Goal: Task Accomplishment & Management: Use online tool/utility

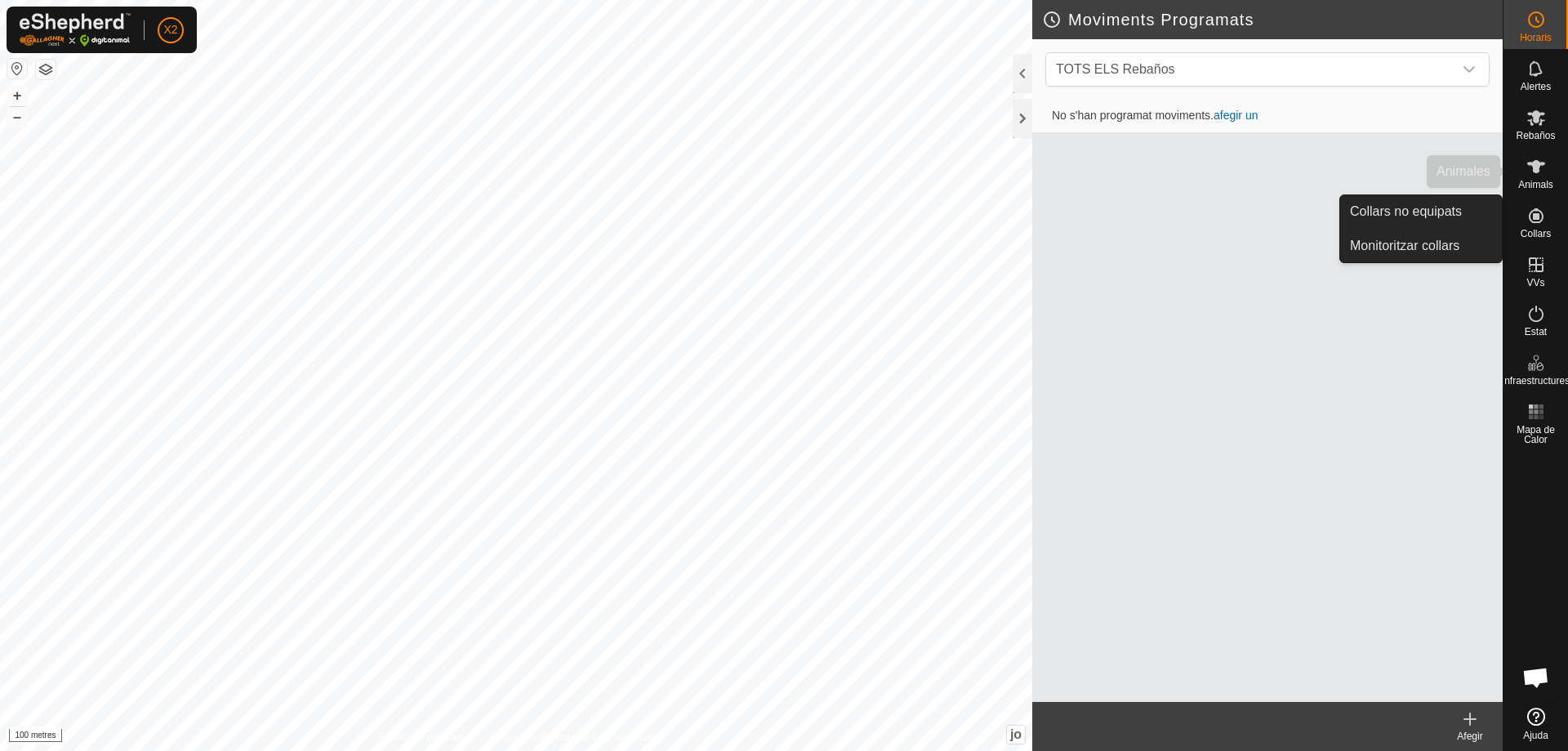
click at [1543, 168] on icon at bounding box center [1536, 166] width 20 height 20
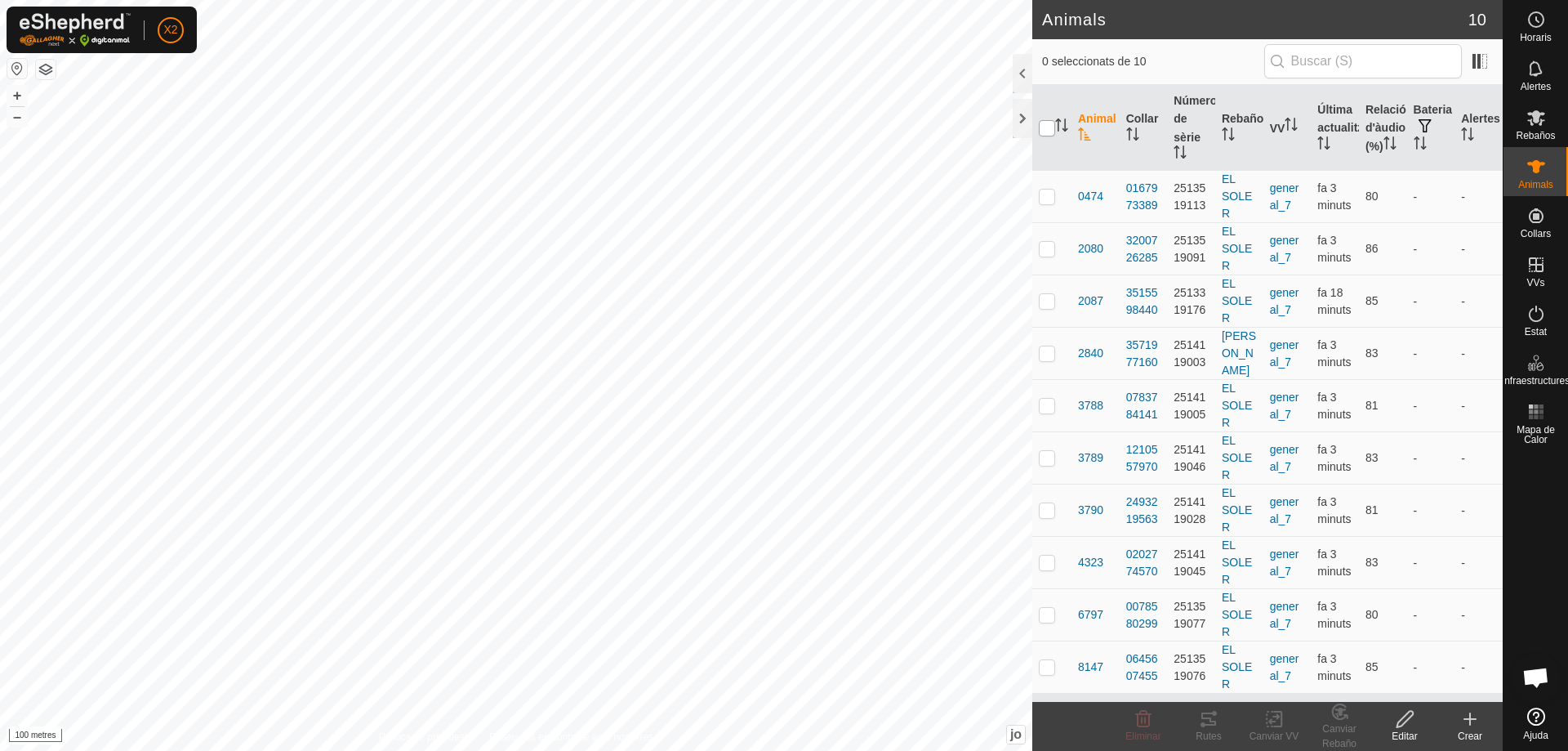
click at [1044, 131] on input "checkbox" at bounding box center [1047, 129] width 16 height 16
checkbox input "true"
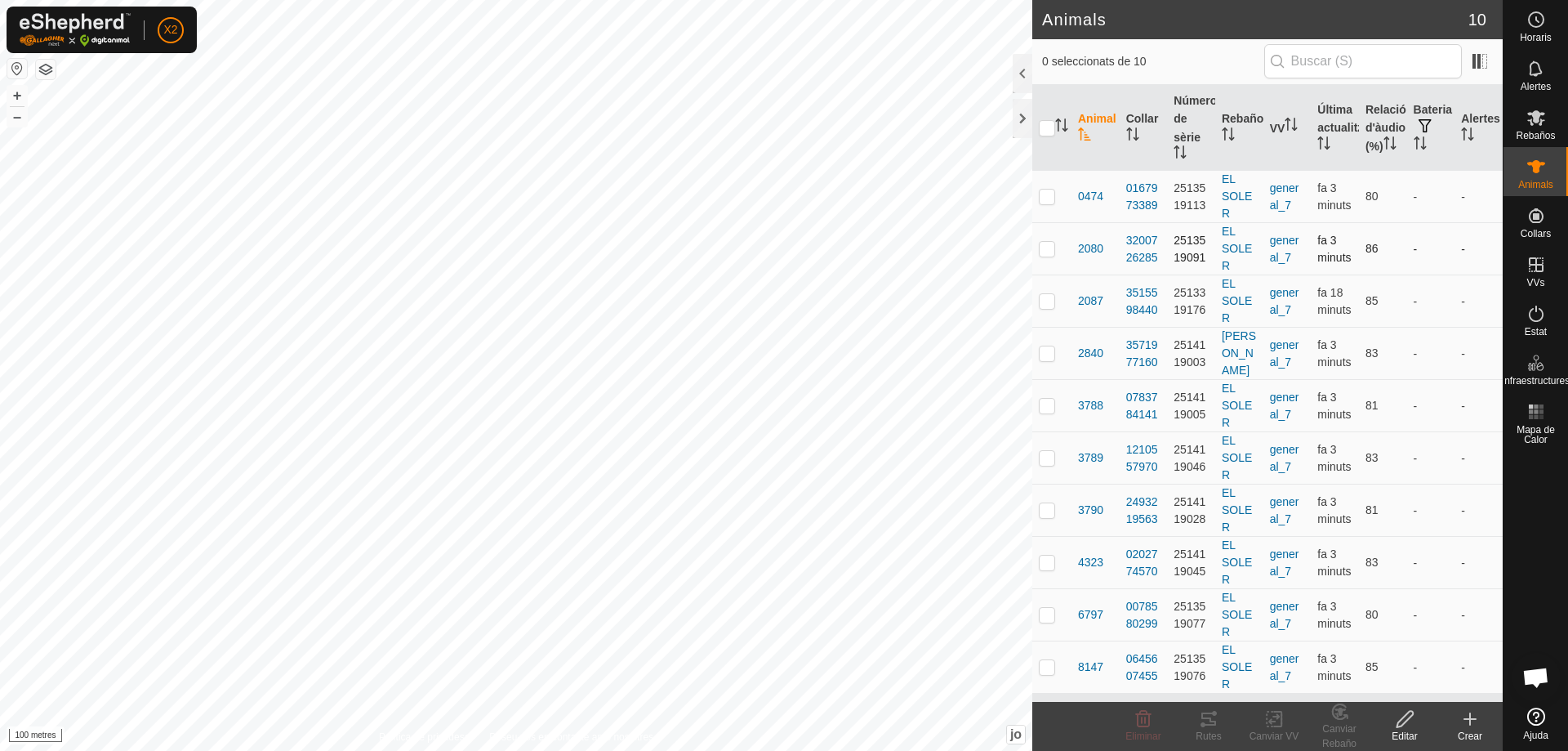
checkbox input "true"
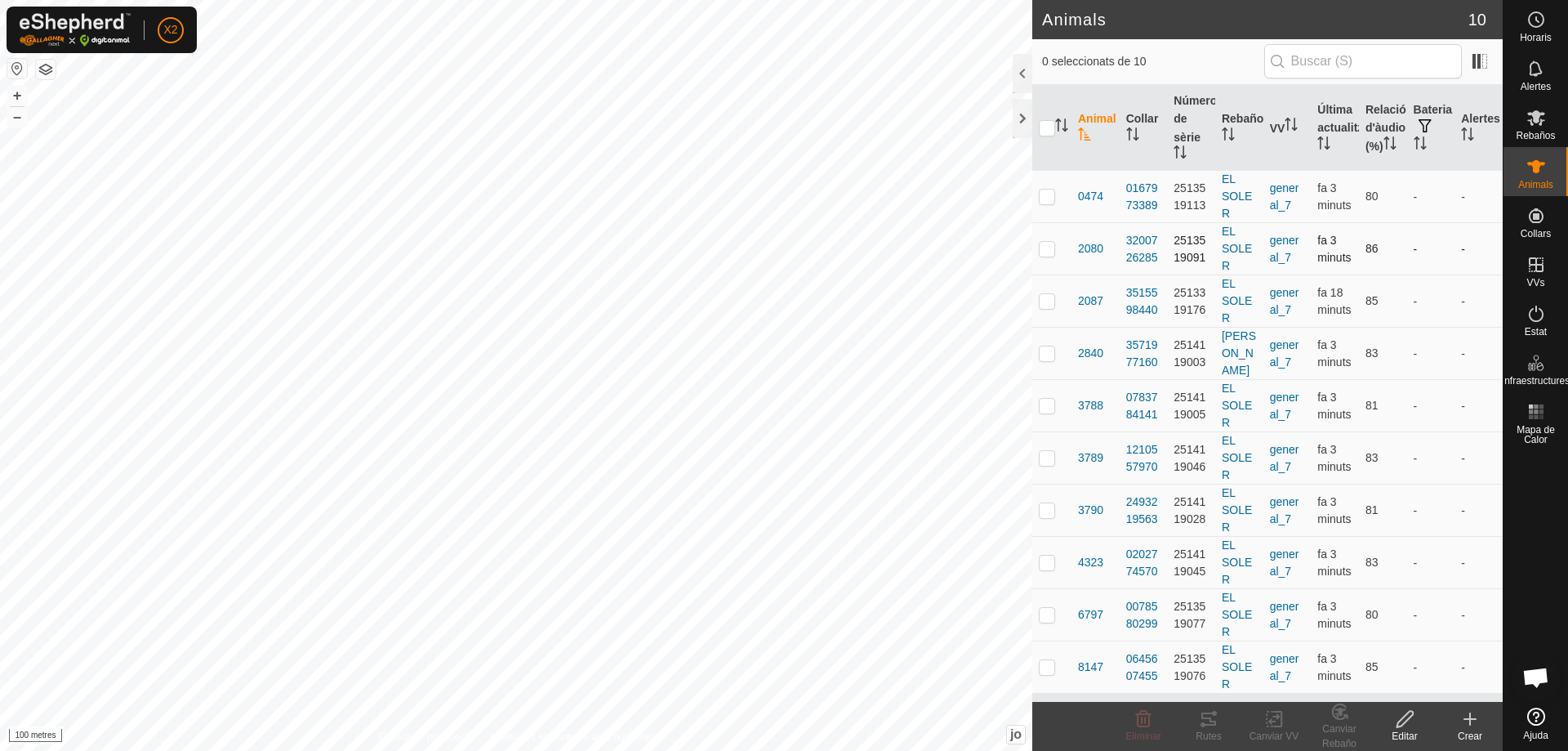
checkbox input "true"
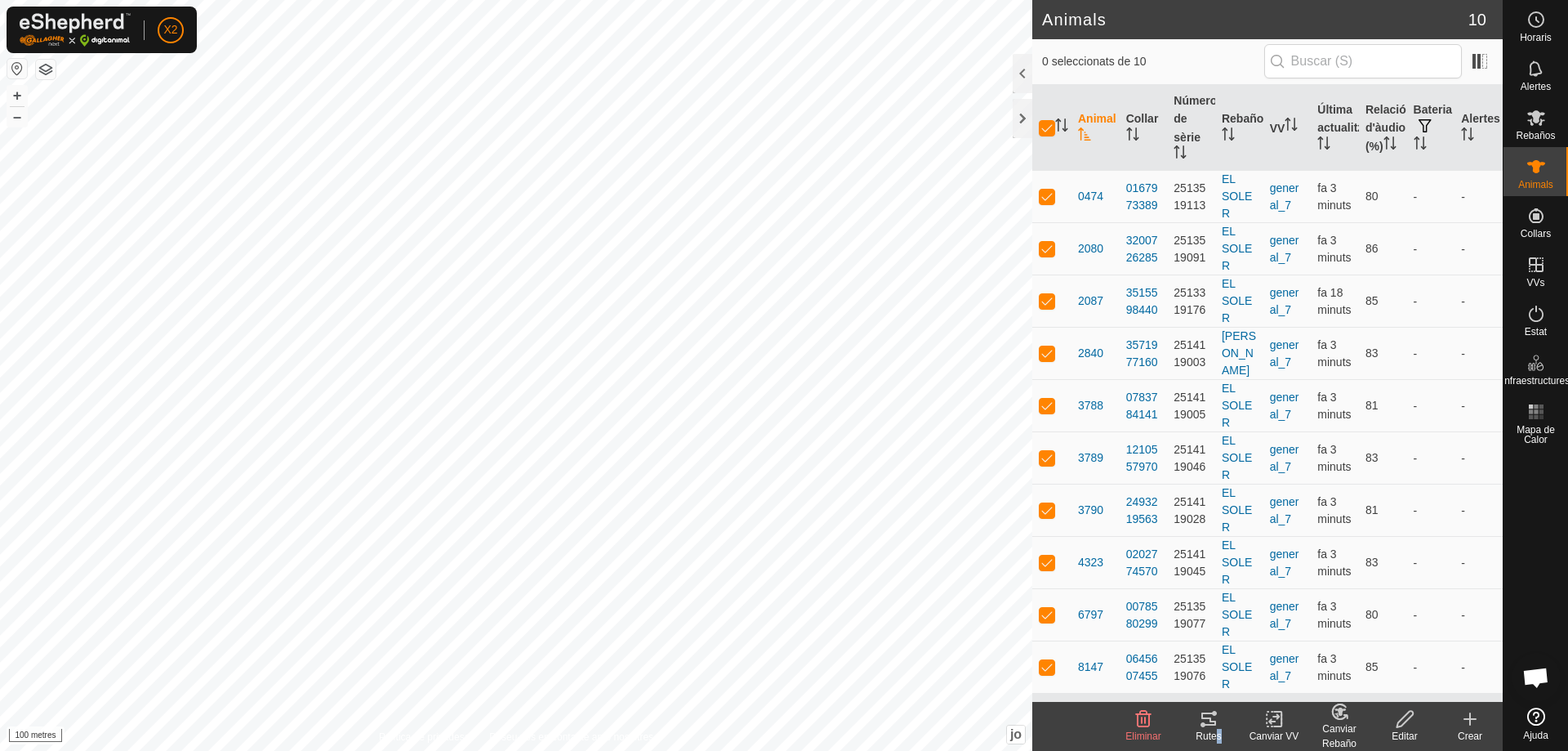
click at [1216, 730] on font "Rutes" at bounding box center [1208, 736] width 25 height 12
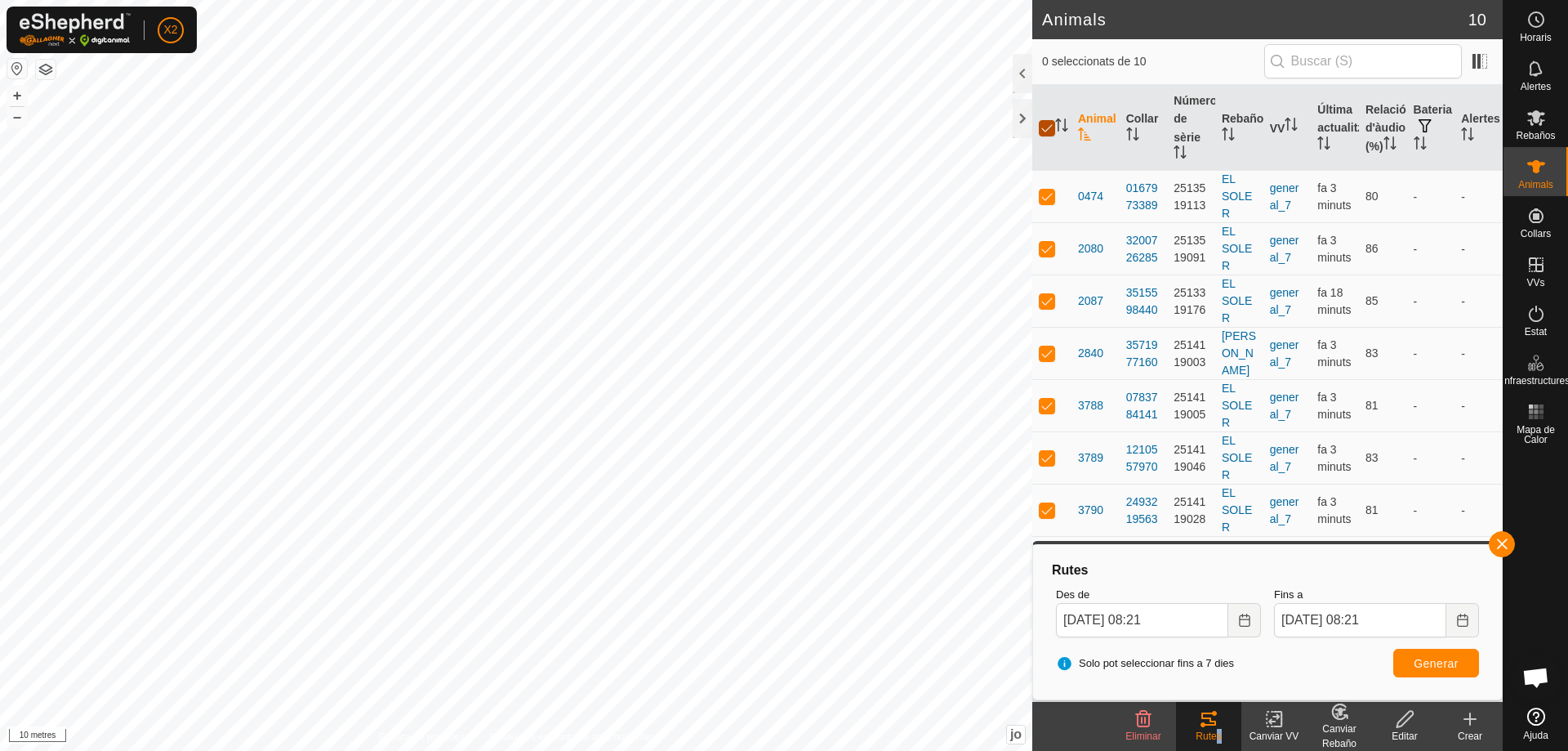
click at [1047, 130] on input "checkbox" at bounding box center [1047, 129] width 16 height 16
checkbox input "false"
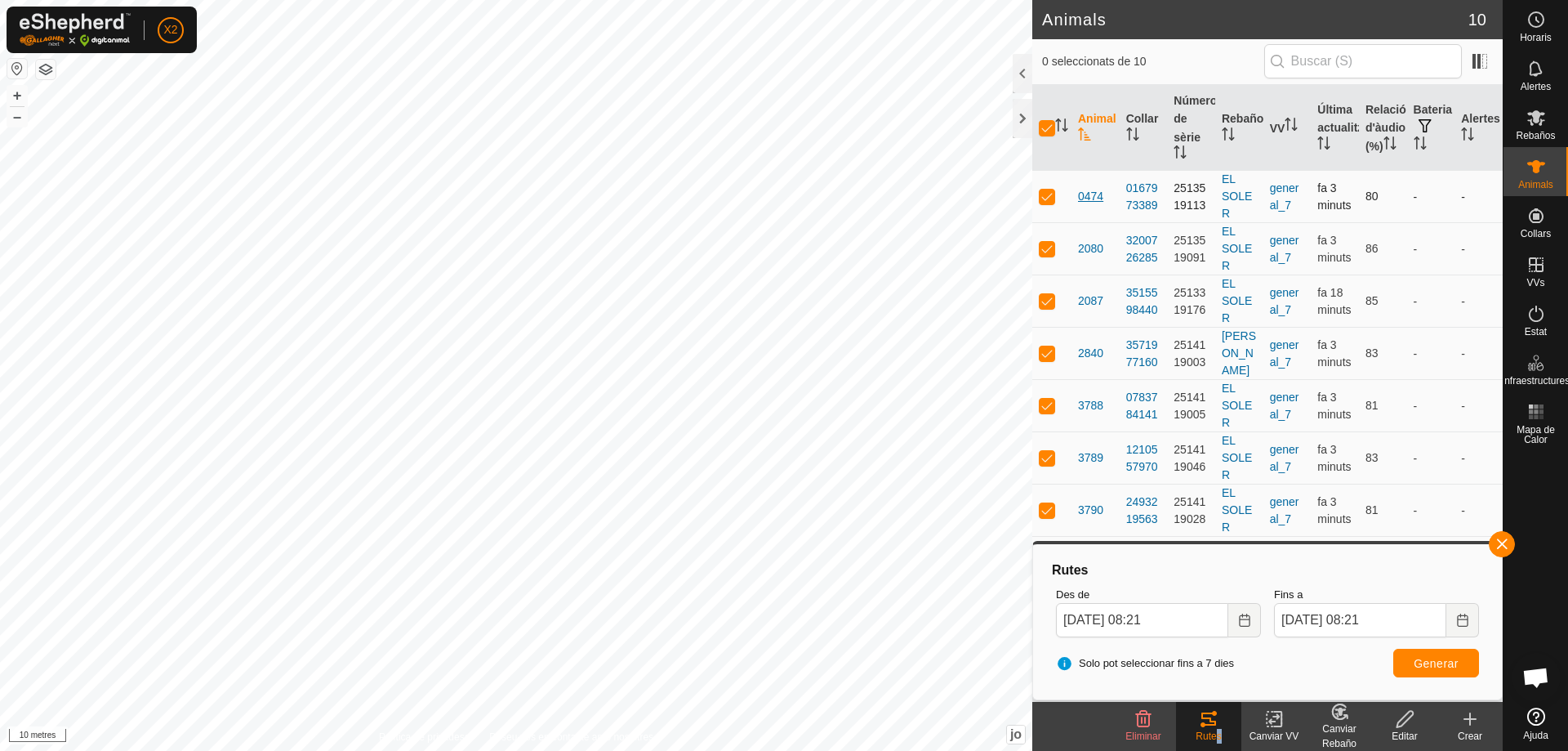
checkbox input "false"
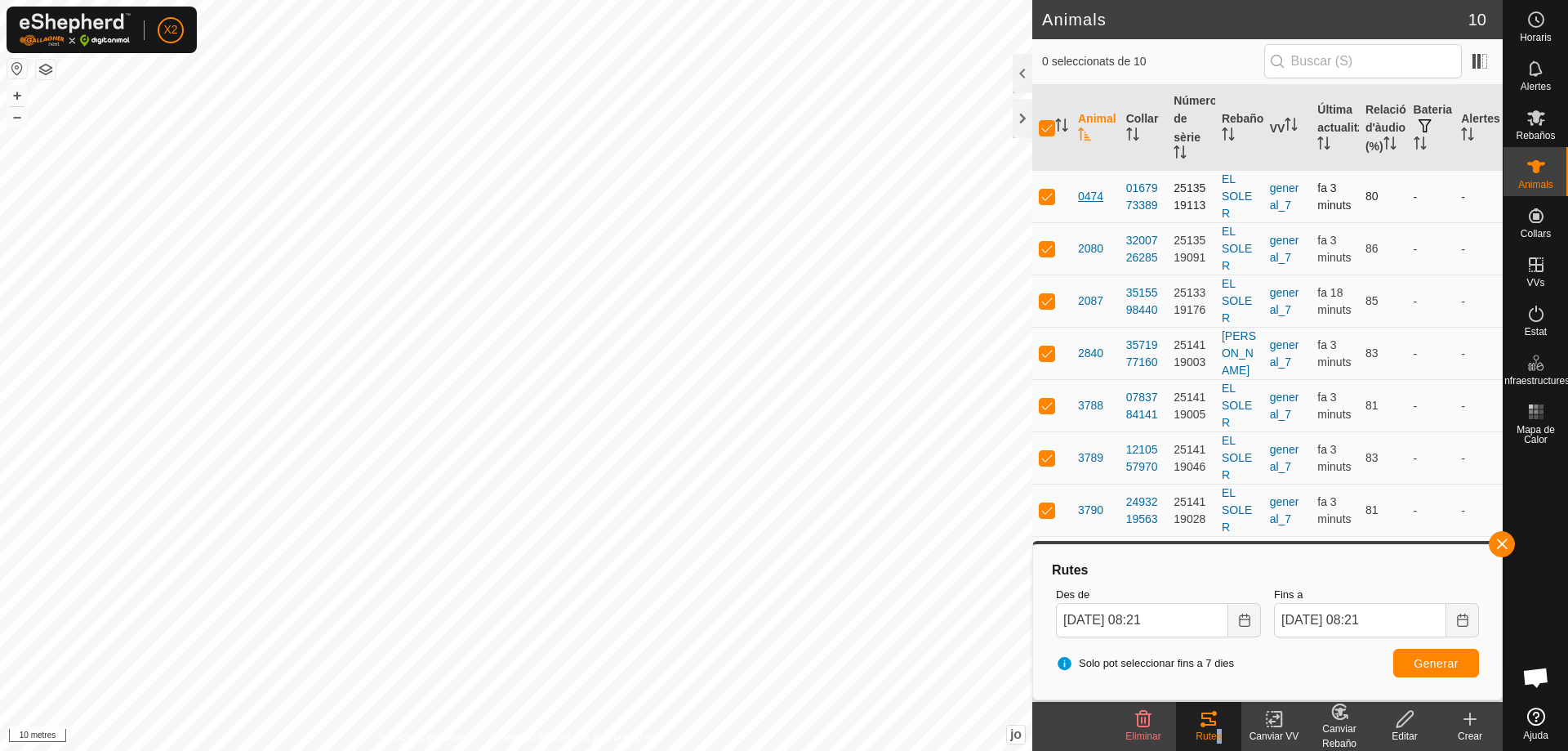
checkbox input "false"
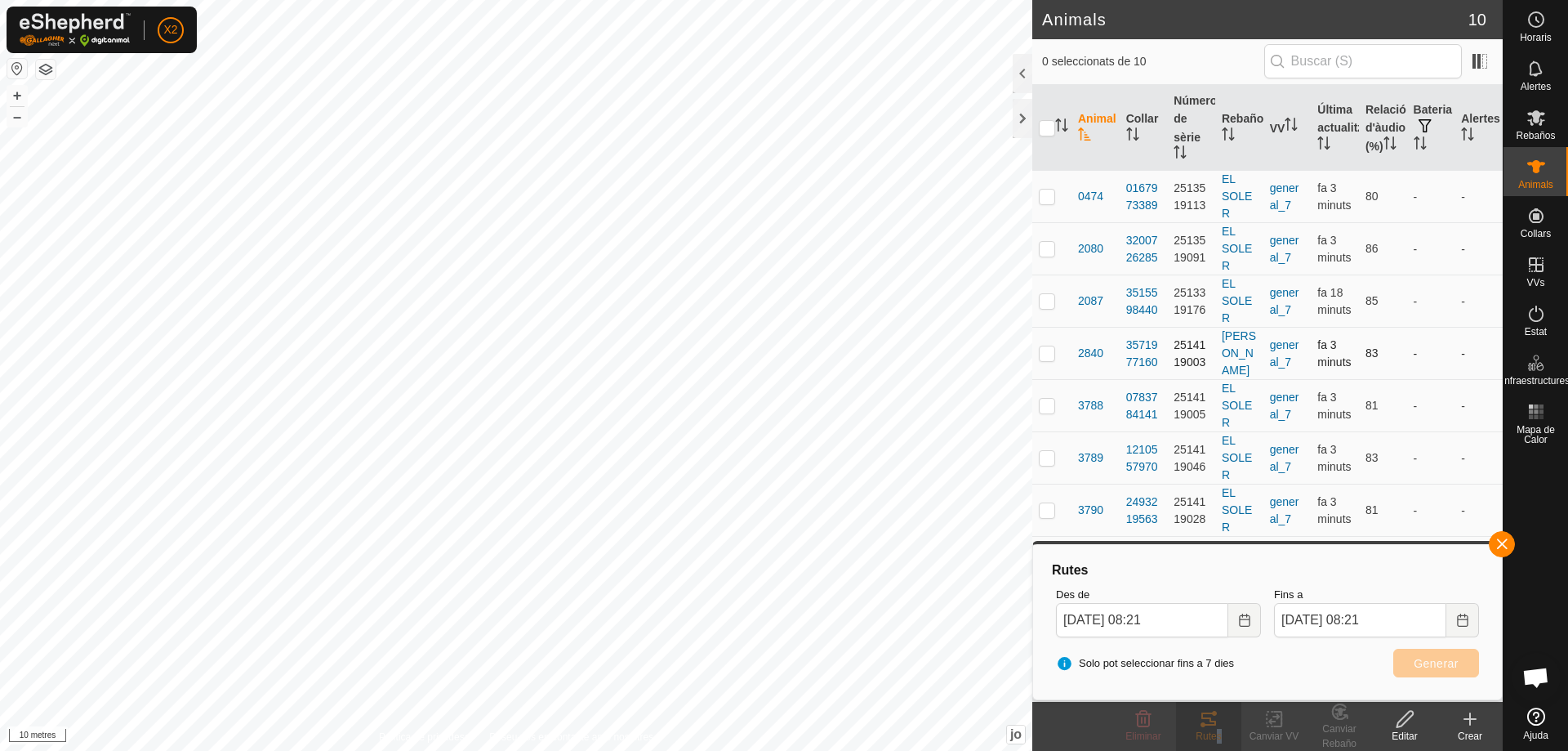
click at [1040, 348] on p-checkbox at bounding box center [1047, 353] width 16 height 13
checkbox input "true"
click at [1430, 660] on font "Generar" at bounding box center [1436, 663] width 45 height 13
click at [1046, 305] on p-checkbox at bounding box center [1047, 300] width 16 height 13
checkbox input "true"
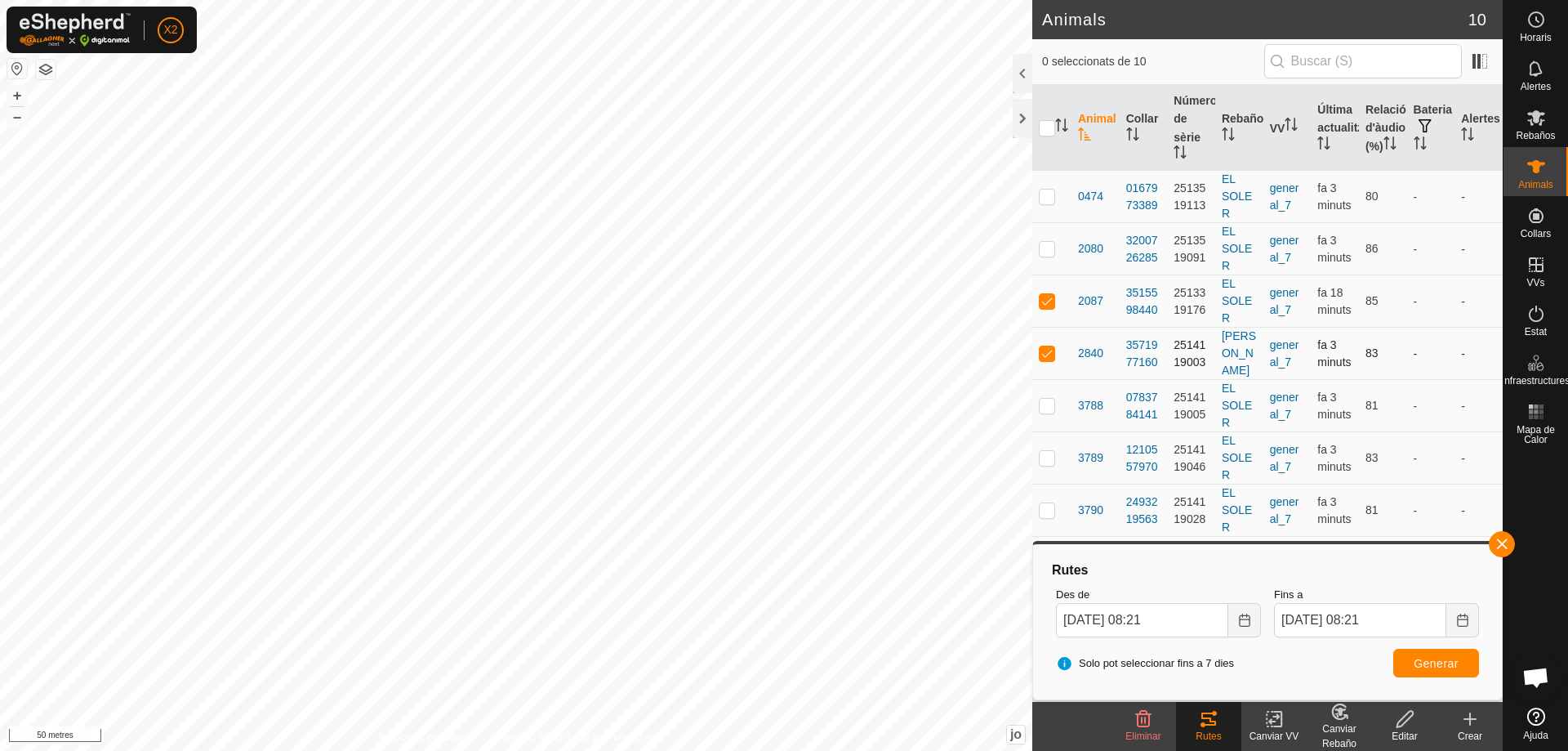
click at [1046, 346] on p-checkbox at bounding box center [1047, 353] width 16 height 13
checkbox input "false"
click at [1403, 651] on button "Generar" at bounding box center [1435, 663] width 85 height 29
